Goal: Task Accomplishment & Management: Complete application form

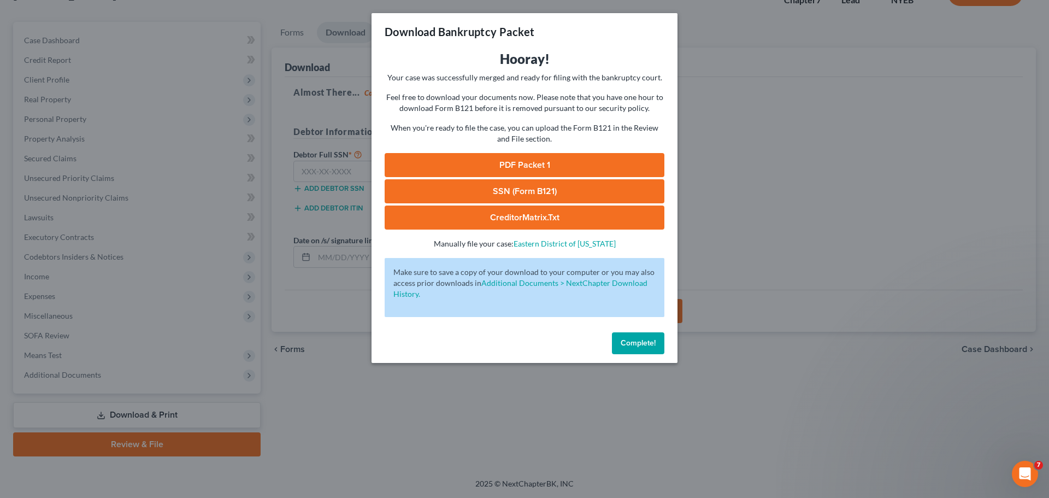
click at [535, 161] on link "PDF Packet 1" at bounding box center [525, 165] width 280 height 24
click at [633, 333] on button "Complete!" at bounding box center [638, 343] width 52 height 22
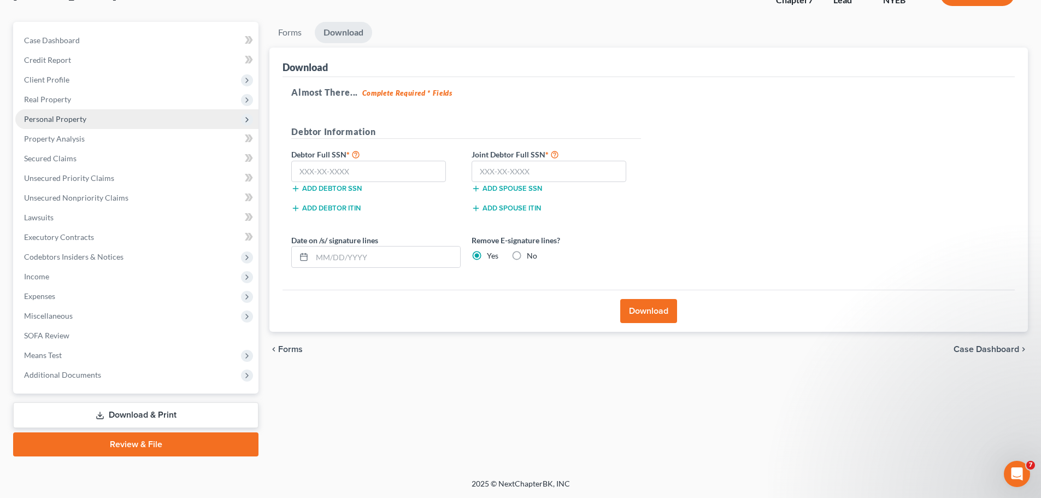
click at [50, 116] on span "Personal Property" at bounding box center [55, 118] width 62 height 9
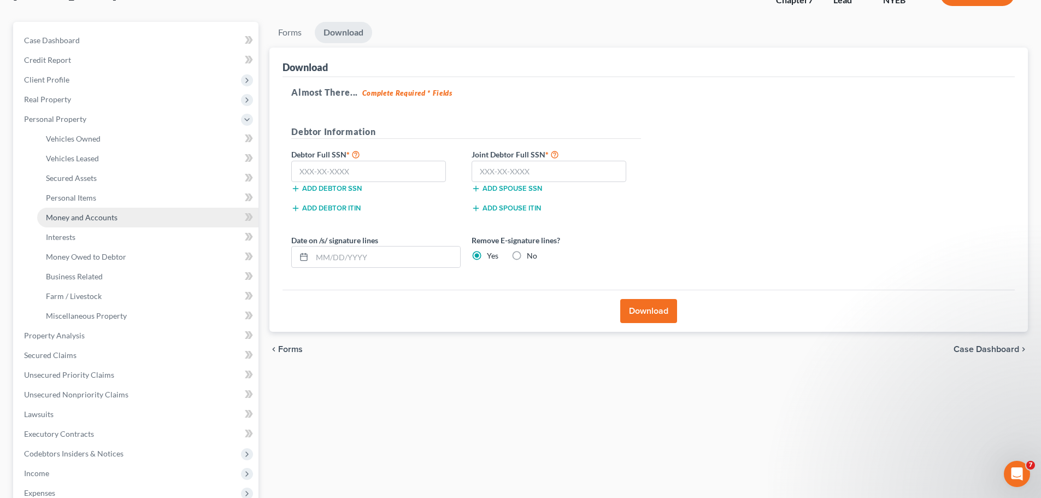
click at [74, 217] on span "Money and Accounts" at bounding box center [82, 217] width 72 height 9
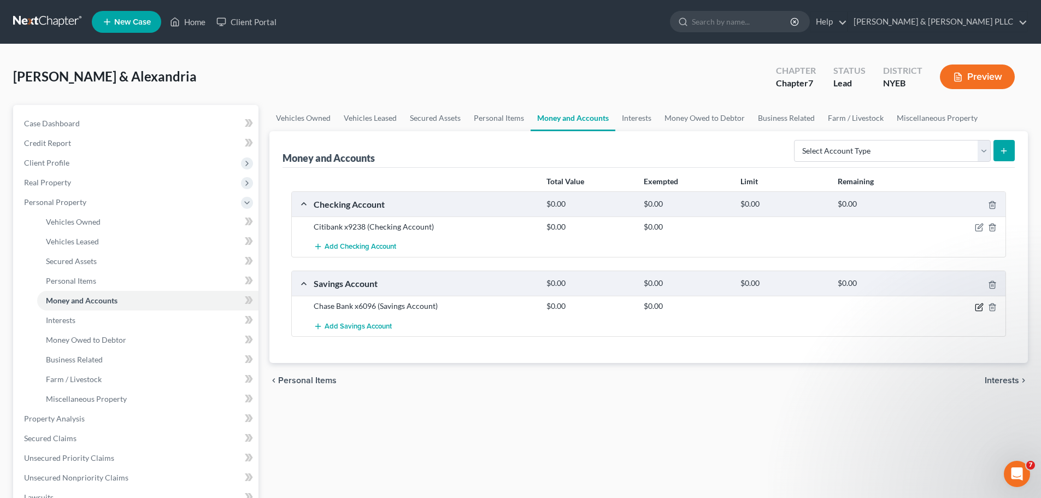
click at [979, 307] on icon "button" at bounding box center [979, 307] width 9 height 9
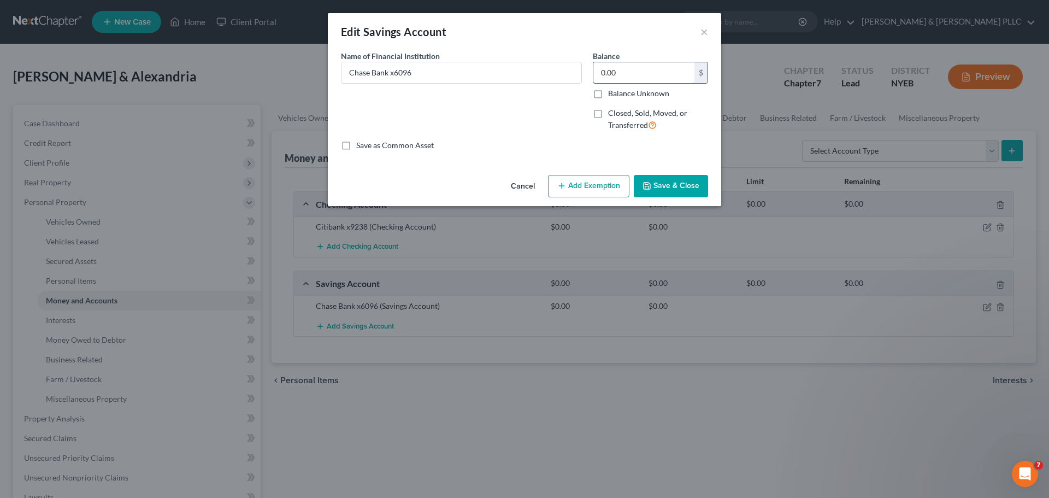
click at [608, 74] on input "0.00" at bounding box center [643, 72] width 101 height 21
type input "40"
click at [675, 186] on button "Save & Close" at bounding box center [671, 186] width 74 height 23
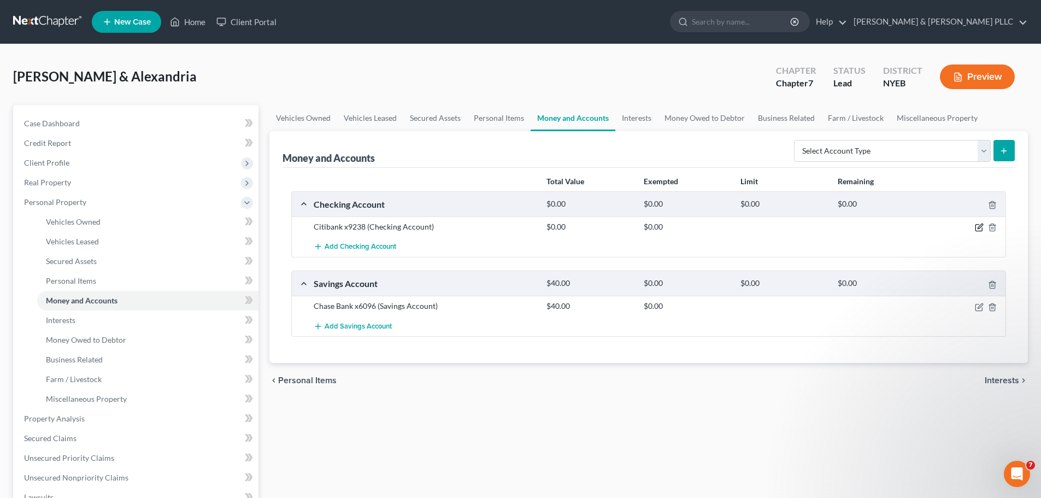
click at [980, 228] on icon "button" at bounding box center [980, 226] width 5 height 5
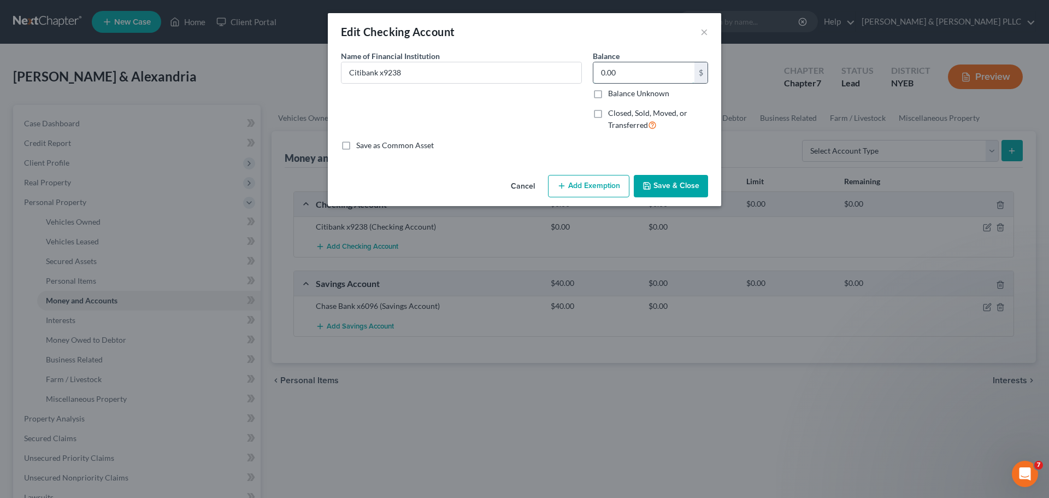
click at [603, 75] on input "0.00" at bounding box center [643, 72] width 101 height 21
type input "1,000"
click at [679, 179] on button "Save & Close" at bounding box center [671, 186] width 74 height 23
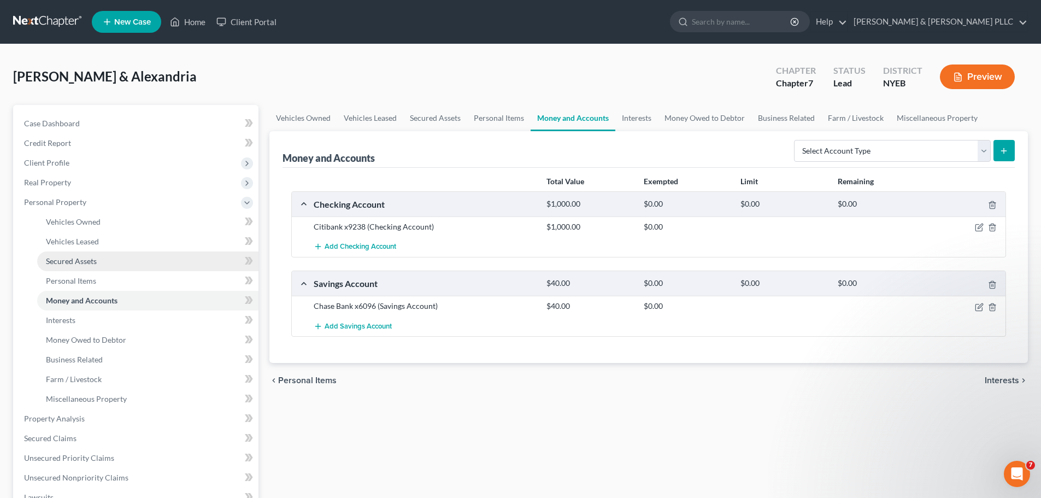
click at [79, 258] on span "Secured Assets" at bounding box center [71, 260] width 51 height 9
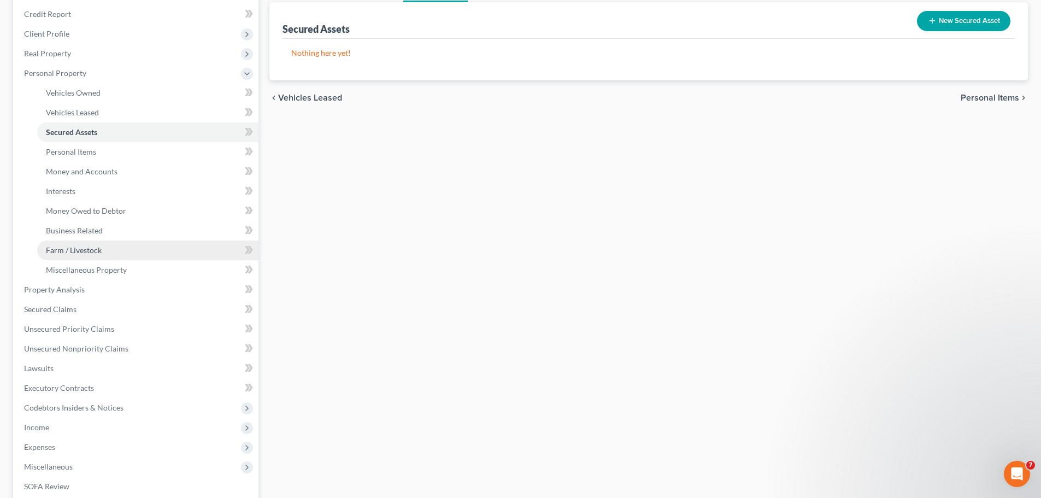
scroll to position [164, 0]
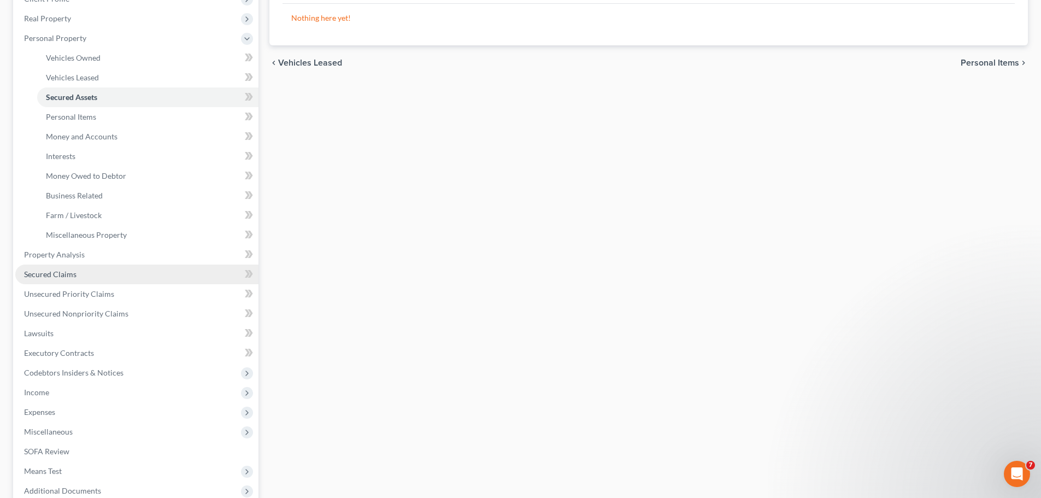
click at [57, 271] on span "Secured Claims" at bounding box center [50, 273] width 52 height 9
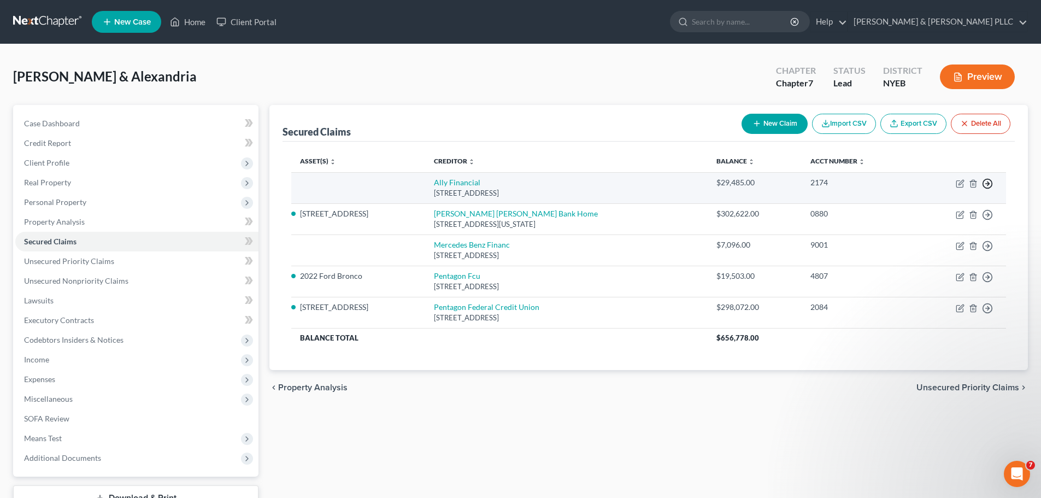
click at [988, 182] on polyline "button" at bounding box center [988, 184] width 2 height 4
click at [921, 205] on link "Move to F" at bounding box center [937, 210] width 91 height 19
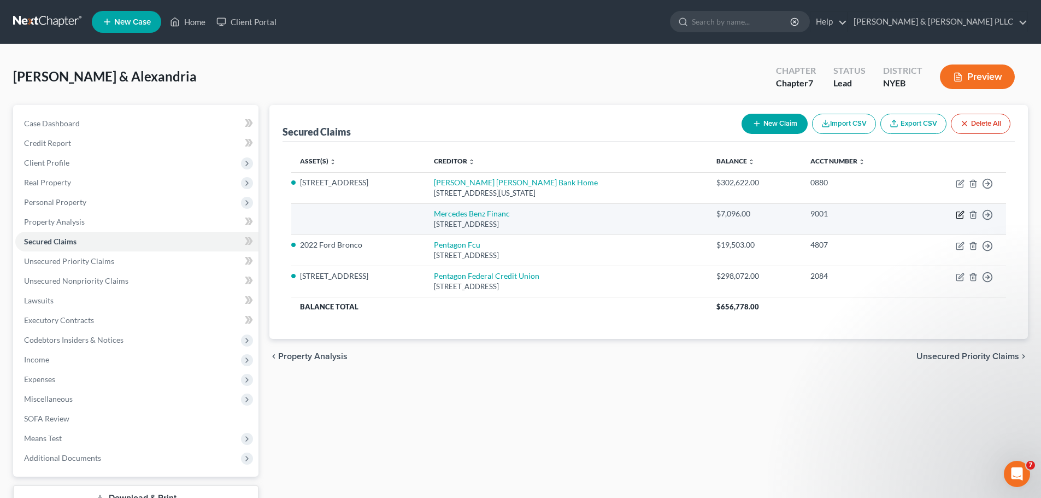
click at [957, 213] on icon "button" at bounding box center [960, 214] width 9 height 9
select select "45"
select select "1"
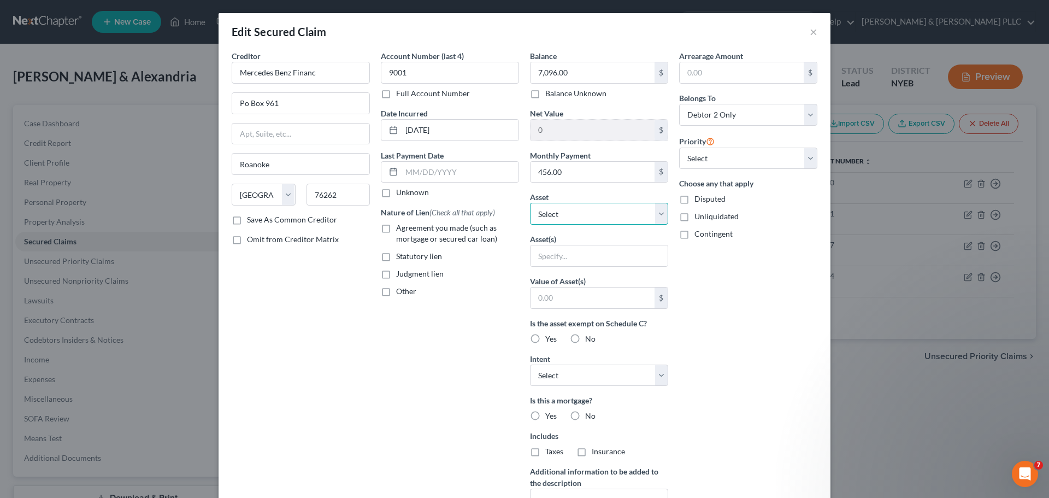
click at [655, 210] on select "Select Other Multiple Assets Citibank x9238 (Checking Account) - $1000.0 Chase …" at bounding box center [599, 214] width 138 height 22
click at [810, 27] on button "×" at bounding box center [814, 31] width 8 height 13
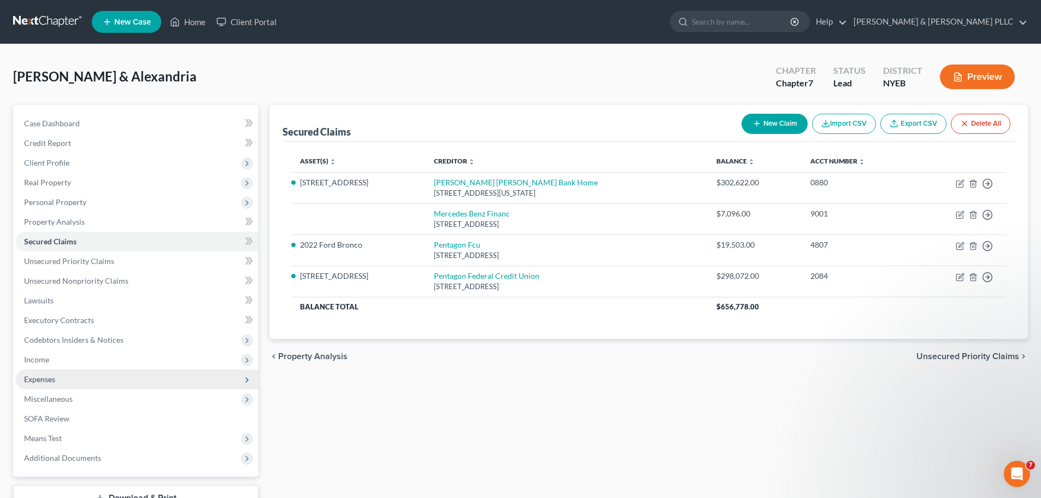
click at [39, 379] on span "Expenses" at bounding box center [39, 378] width 31 height 9
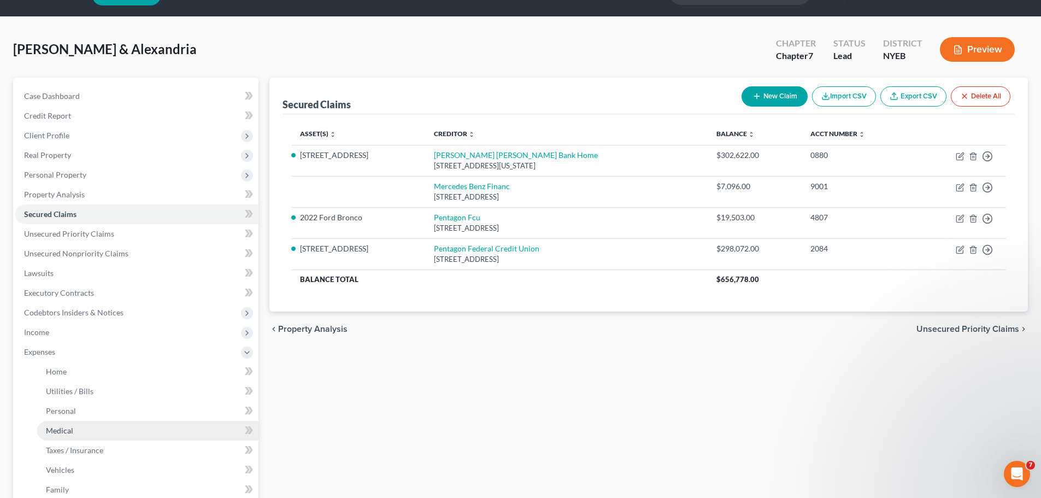
scroll to position [55, 0]
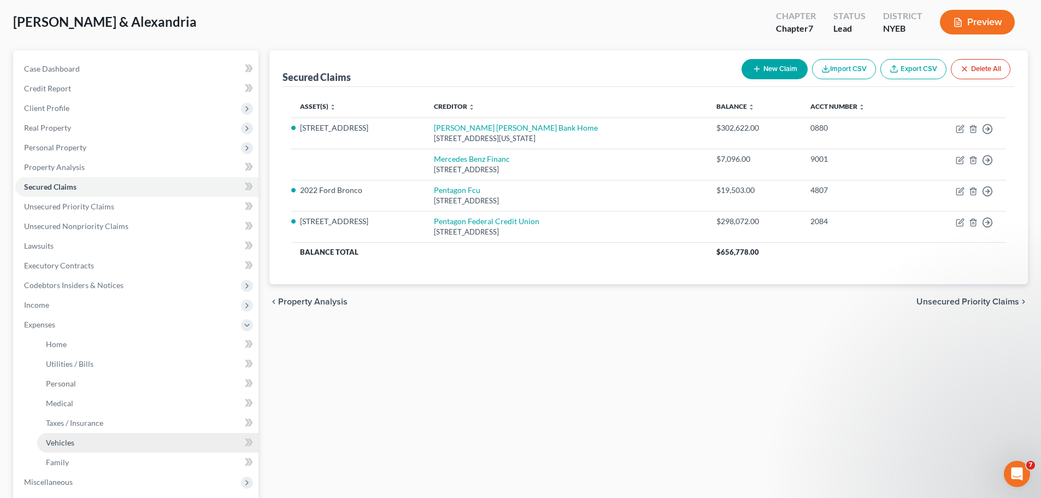
click at [67, 446] on span "Vehicles" at bounding box center [60, 442] width 28 height 9
